Goal: Check status: Check status

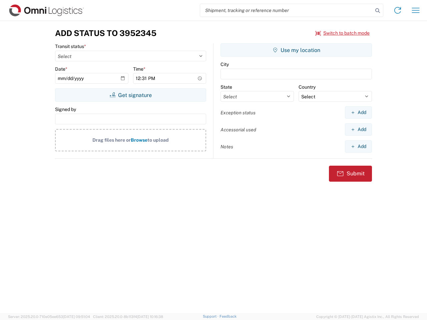
click at [286, 10] on input "search" at bounding box center [286, 10] width 173 height 13
click at [378, 11] on icon at bounding box center [377, 10] width 9 height 9
click at [398, 10] on icon at bounding box center [397, 10] width 11 height 11
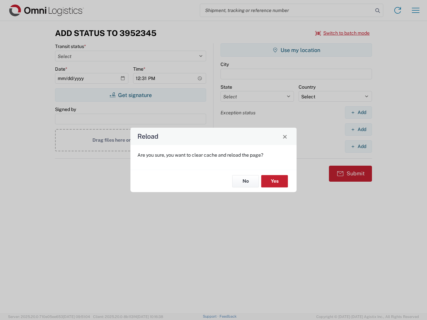
click at [416, 10] on agx-block-ui "Shipment request Shipment tracking Transit update Batch process Add Status to 3…" at bounding box center [213, 160] width 427 height 320
click at [343, 33] on div "Reload Are you sure, you want to clear cache and reload the page? No Yes" at bounding box center [213, 160] width 427 height 320
click at [130, 95] on div "Reload Are you sure, you want to clear cache and reload the page? No Yes" at bounding box center [213, 160] width 427 height 320
click at [296, 50] on div "Reload Are you sure, you want to clear cache and reload the page? No Yes" at bounding box center [213, 160] width 427 height 320
click at [358, 112] on div "Reload Are you sure, you want to clear cache and reload the page? No Yes" at bounding box center [213, 160] width 427 height 320
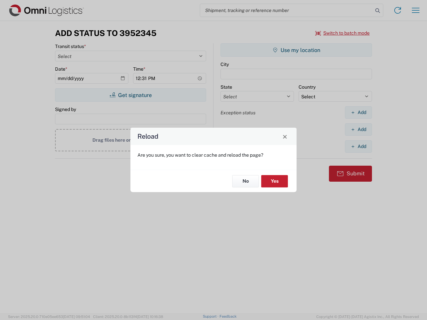
click at [358, 129] on div "Reload Are you sure, you want to clear cache and reload the page? No Yes" at bounding box center [213, 160] width 427 height 320
click at [358, 146] on div "Reload Are you sure, you want to clear cache and reload the page? No Yes" at bounding box center [213, 160] width 427 height 320
